Goal: Answer question/provide support: Share knowledge or assist other users

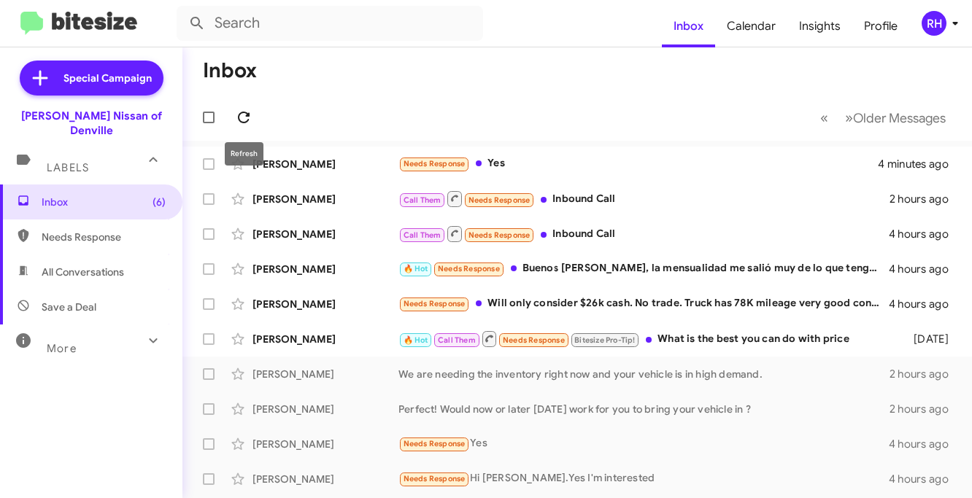
click at [250, 123] on icon at bounding box center [244, 118] width 18 height 18
click at [933, 33] on div "RH" at bounding box center [934, 23] width 25 height 25
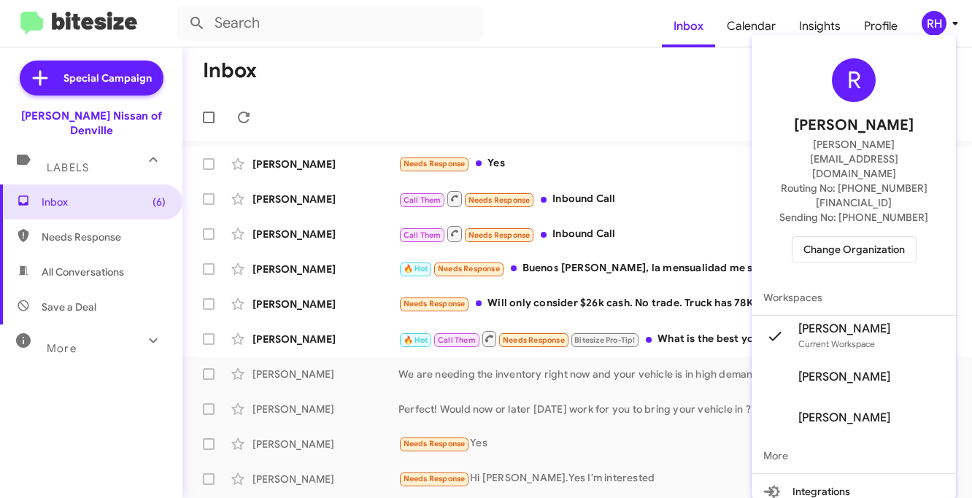
click at [752, 114] on div at bounding box center [486, 249] width 972 height 498
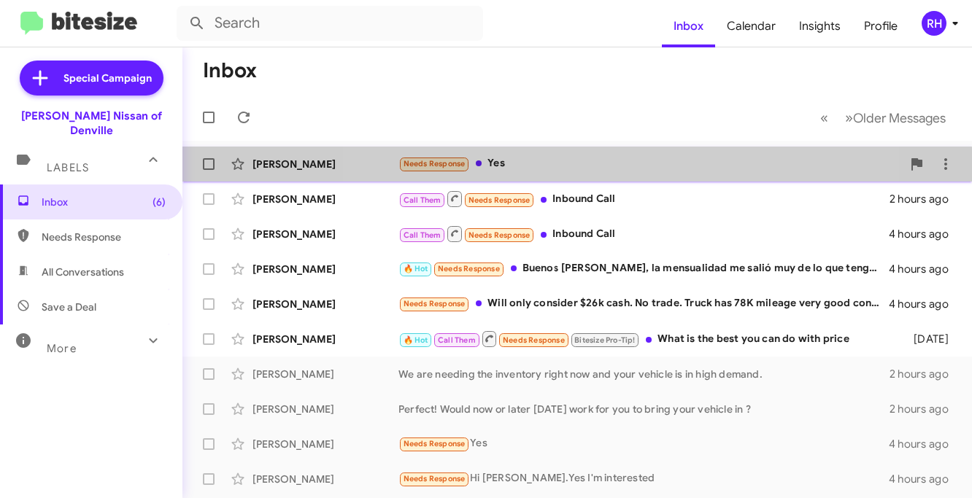
click at [565, 171] on div "Needs Response Yes" at bounding box center [649, 163] width 503 height 17
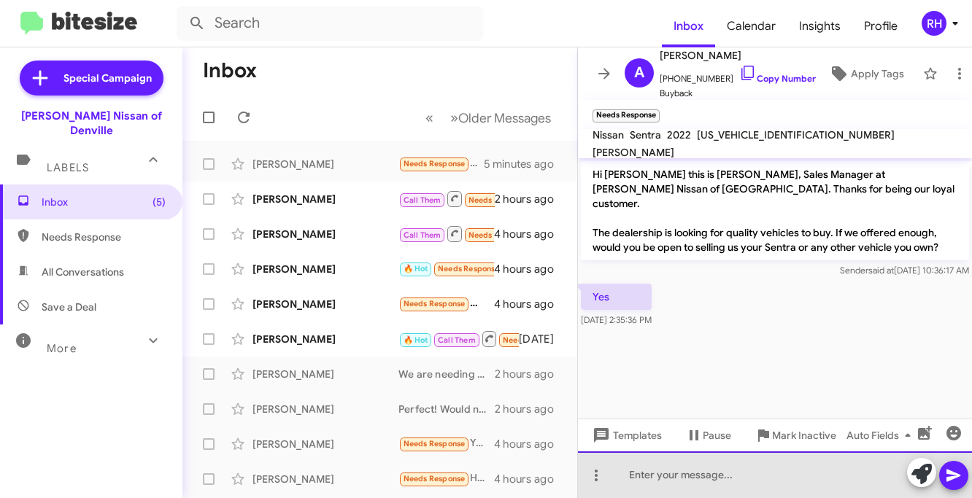
click at [630, 466] on div at bounding box center [775, 475] width 394 height 47
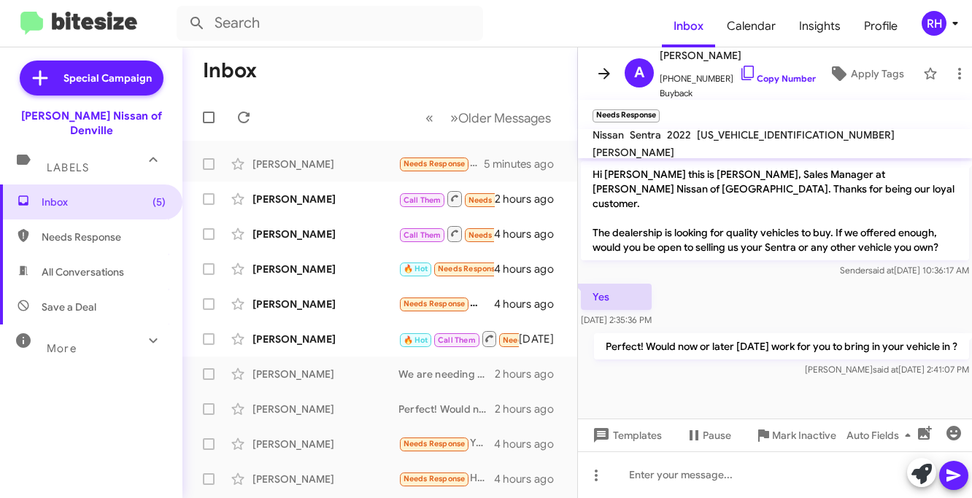
click at [601, 81] on icon at bounding box center [604, 74] width 18 height 18
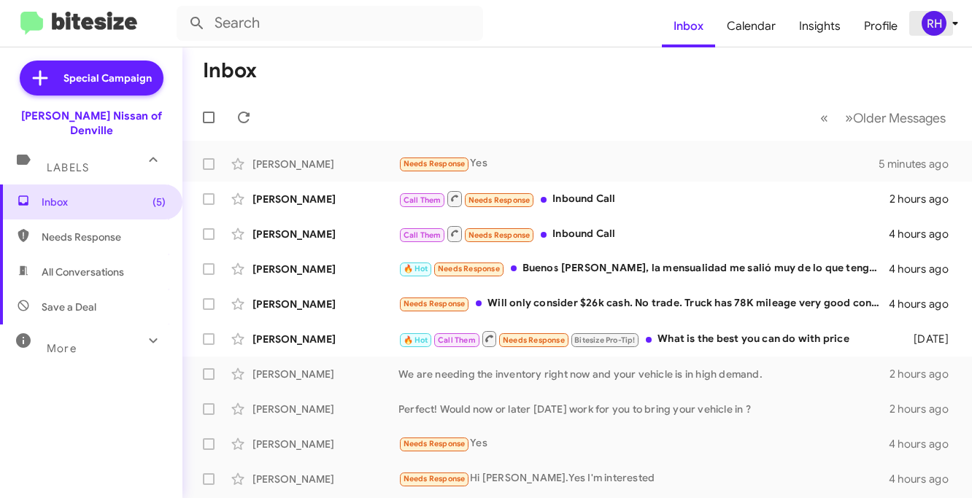
click at [949, 20] on icon at bounding box center [955, 24] width 18 height 18
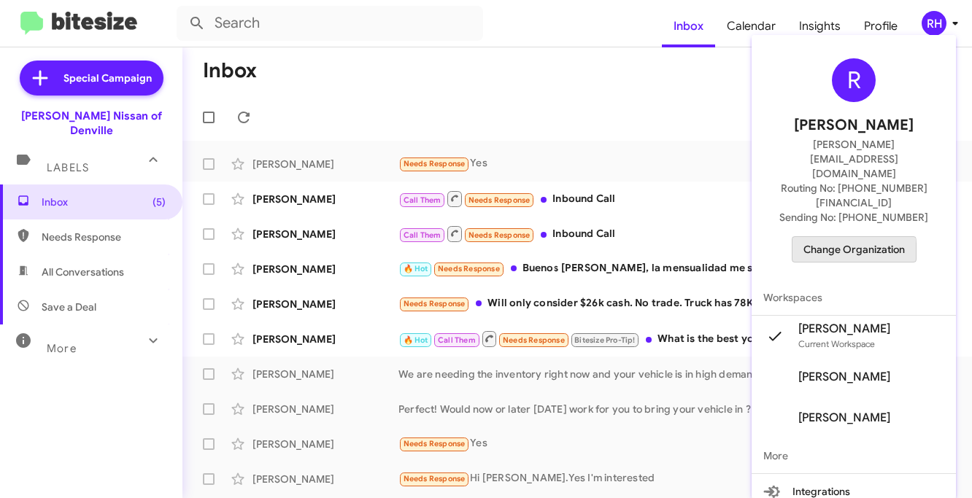
click at [849, 237] on span "Change Organization" at bounding box center [853, 249] width 101 height 25
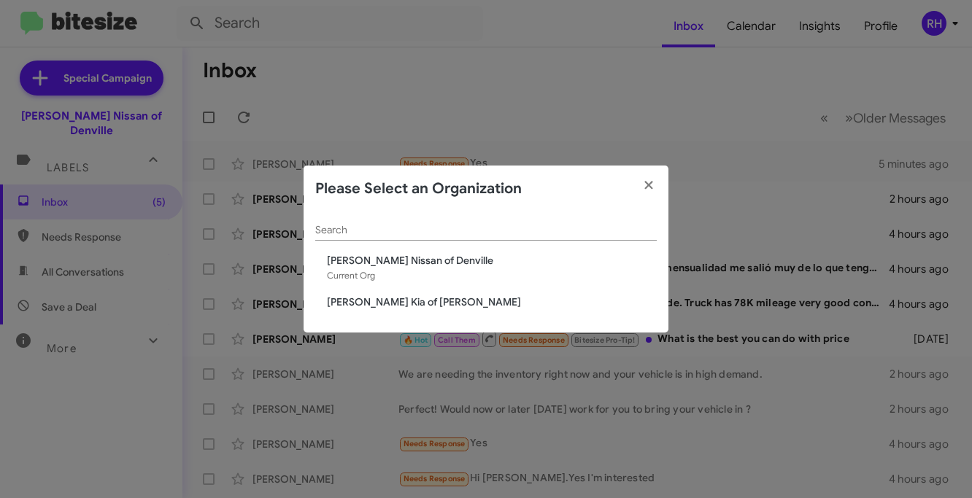
click at [410, 305] on span "[PERSON_NAME] Kia of [PERSON_NAME]" at bounding box center [492, 302] width 330 height 15
